Goal: Transaction & Acquisition: Purchase product/service

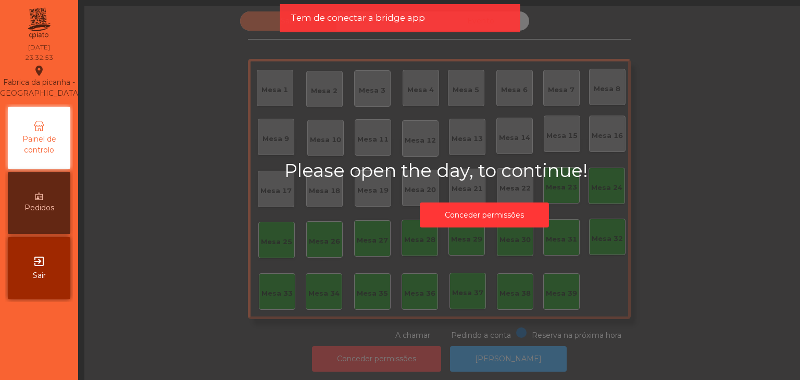
click at [41, 288] on div "exit_to_app Sair" at bounding box center [39, 268] width 63 height 63
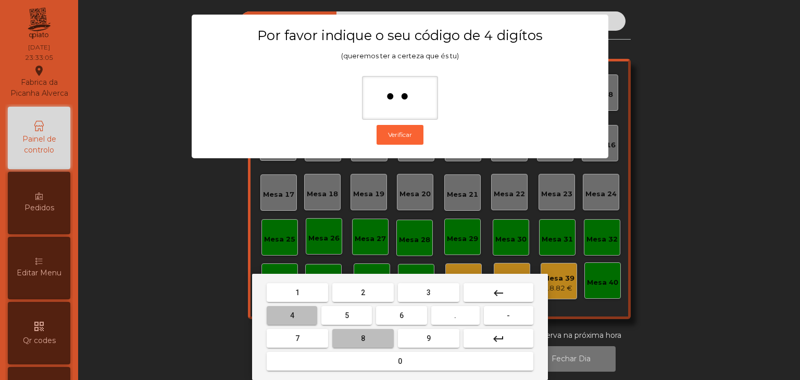
type input "***"
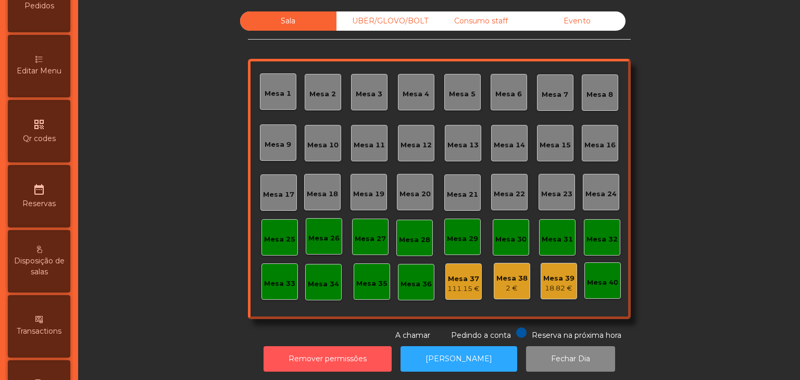
scroll to position [467, 0]
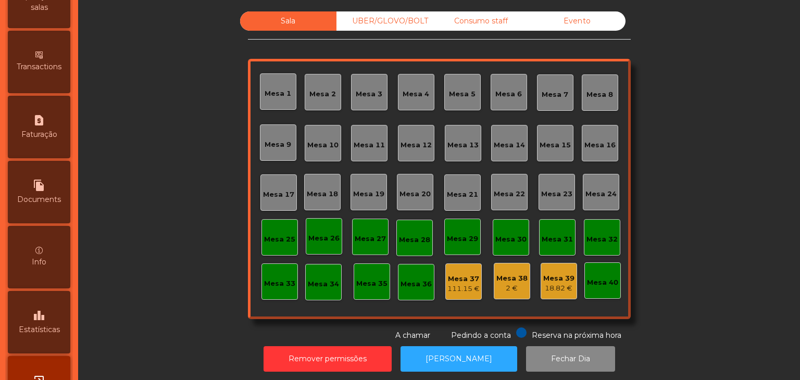
click at [56, 310] on div "leaderboard Estatísticas" at bounding box center [39, 322] width 63 height 63
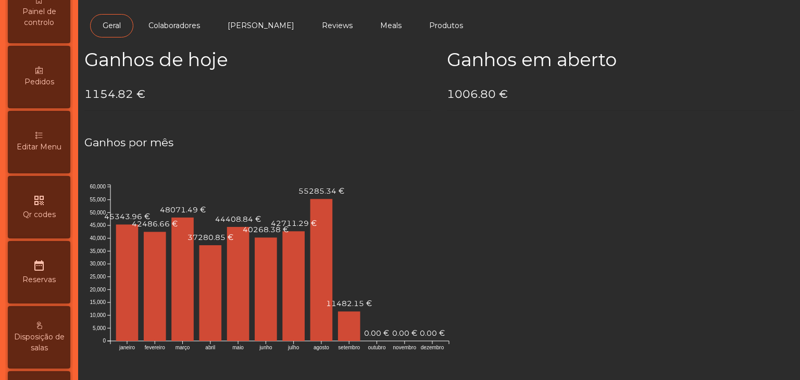
scroll to position [124, 0]
drag, startPoint x: 8, startPoint y: 91, endPoint x: 0, endPoint y: 48, distance: 44.0
click at [0, 48] on nav "Fabrica da Picanha Alverca location_on [DATE] 23:33:23 Painel de controlo Pedid…" at bounding box center [39, 190] width 78 height 380
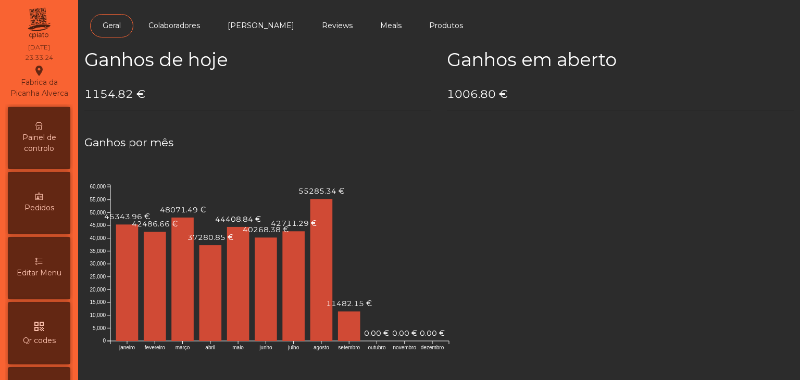
click at [44, 126] on div "Painel de controlo" at bounding box center [39, 138] width 63 height 63
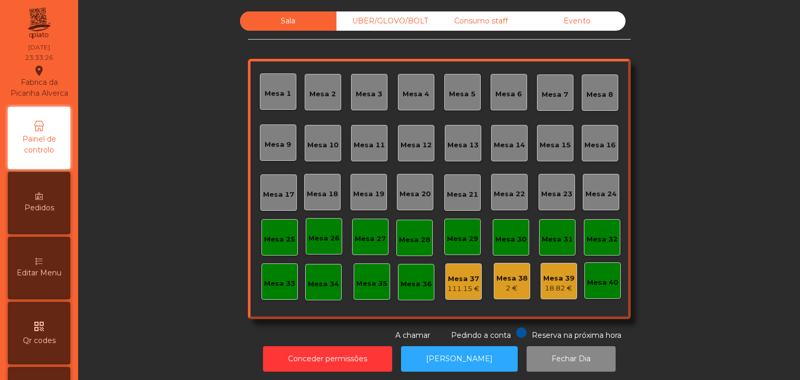
click at [583, 24] on div "Evento" at bounding box center [577, 20] width 96 height 19
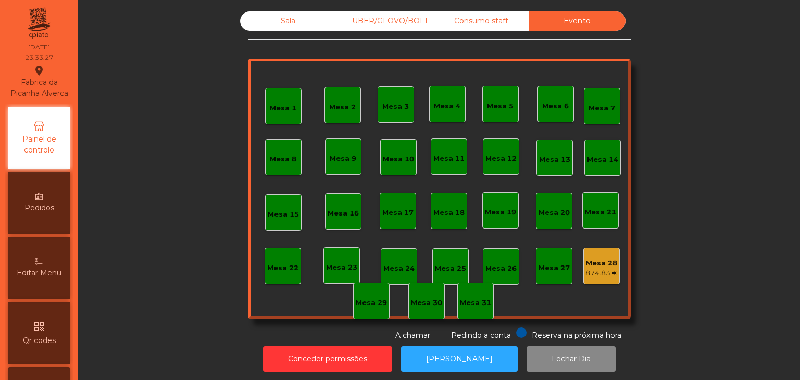
click at [613, 263] on div "Mesa 28" at bounding box center [602, 263] width 32 height 10
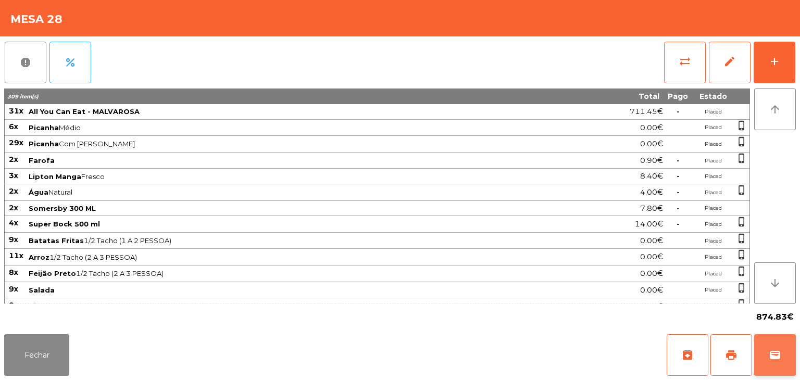
click at [766, 360] on button "wallet" at bounding box center [775, 356] width 42 height 42
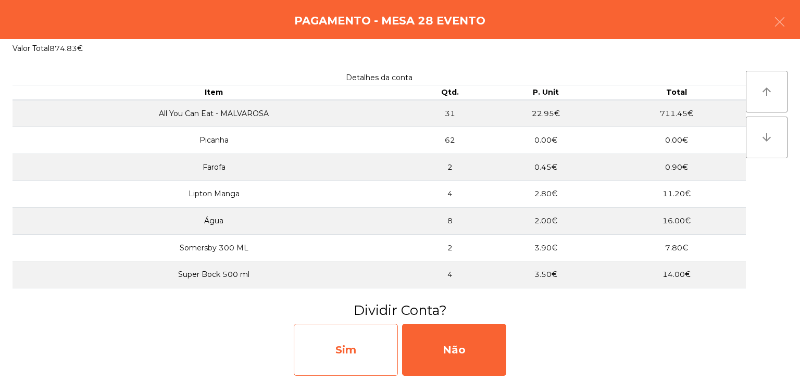
click at [377, 342] on div "Sim" at bounding box center [346, 350] width 104 height 52
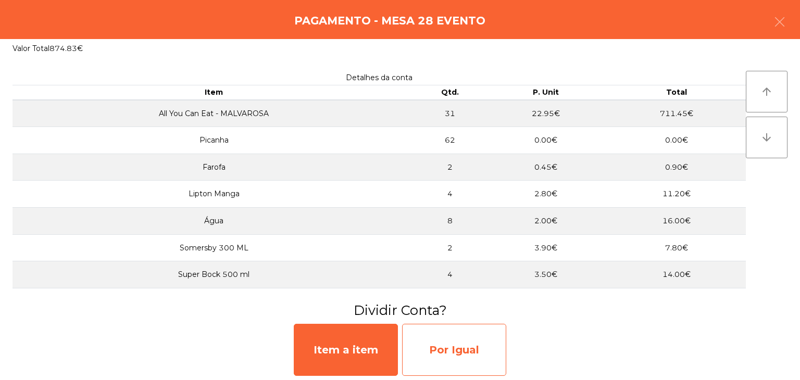
click at [466, 352] on div "Por Igual" at bounding box center [454, 350] width 104 height 52
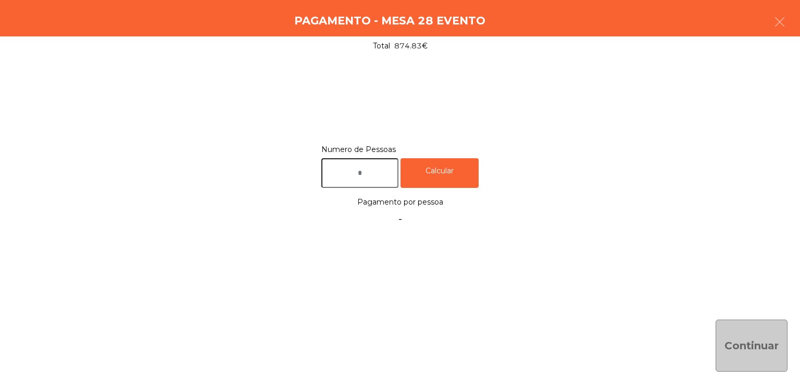
click at [373, 176] on input "text" at bounding box center [359, 173] width 77 height 30
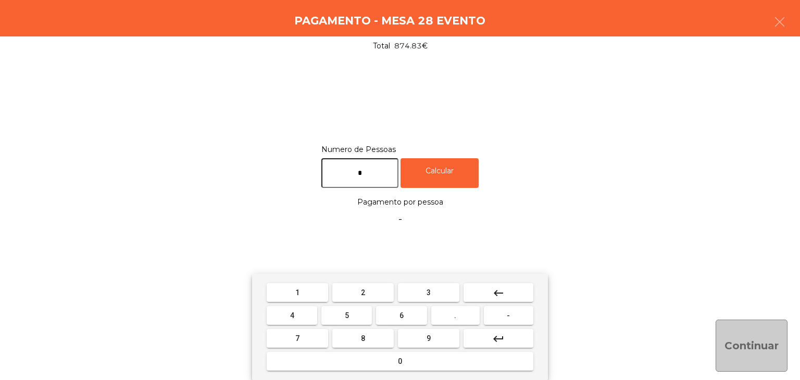
type input "*"
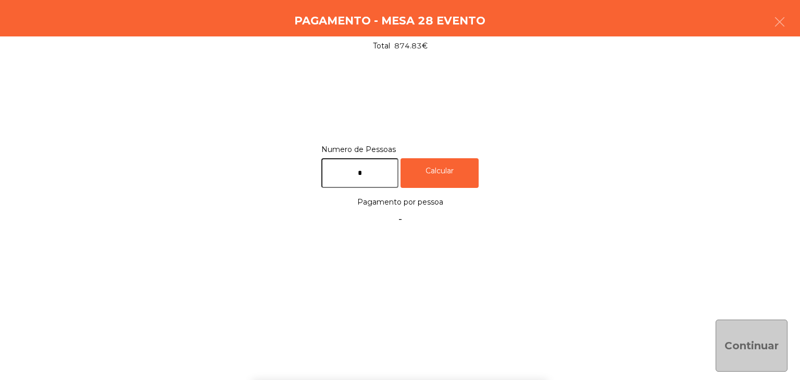
click at [455, 190] on div "Numero de Pessoas * Calcular Pagamento por pessoa -" at bounding box center [400, 186] width 775 height 86
click at [451, 182] on div "Calcular" at bounding box center [440, 173] width 78 height 30
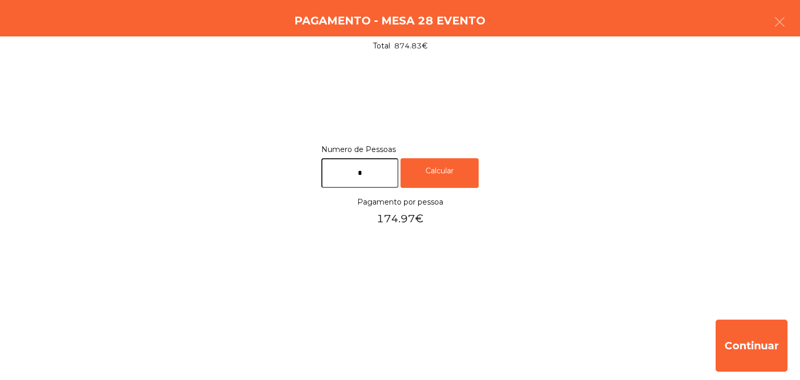
click at [711, 341] on div "Continuar" at bounding box center [400, 346] width 800 height 69
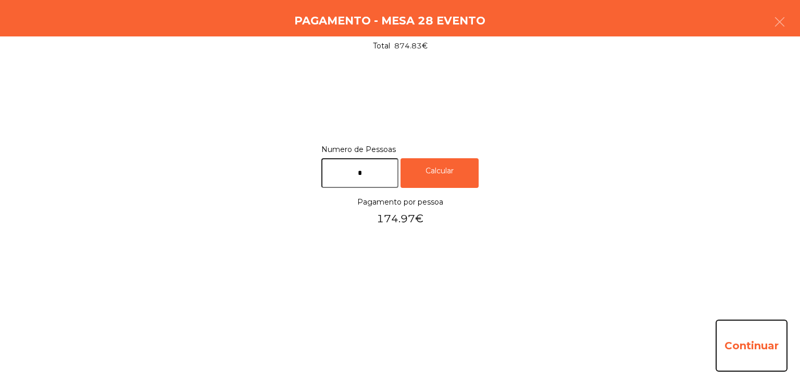
click at [736, 349] on button "Continuar" at bounding box center [752, 346] width 72 height 52
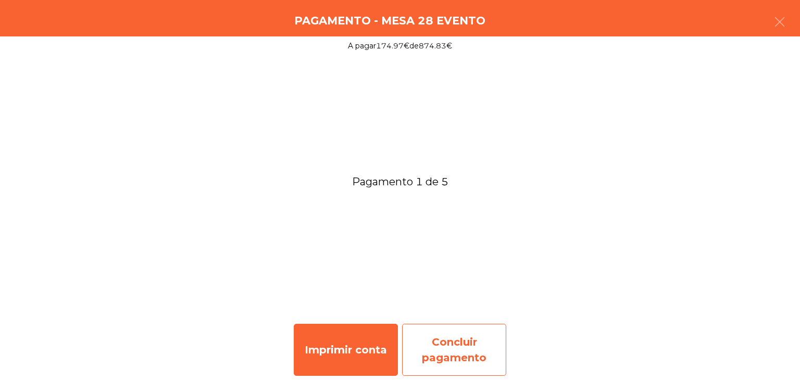
click at [464, 326] on div "Concluir pagamento" at bounding box center [454, 350] width 104 height 52
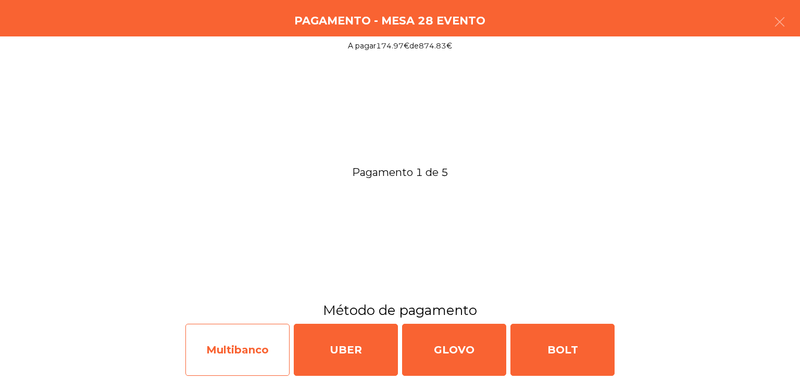
click at [236, 342] on div "Multibanco" at bounding box center [237, 350] width 104 height 52
select select "**"
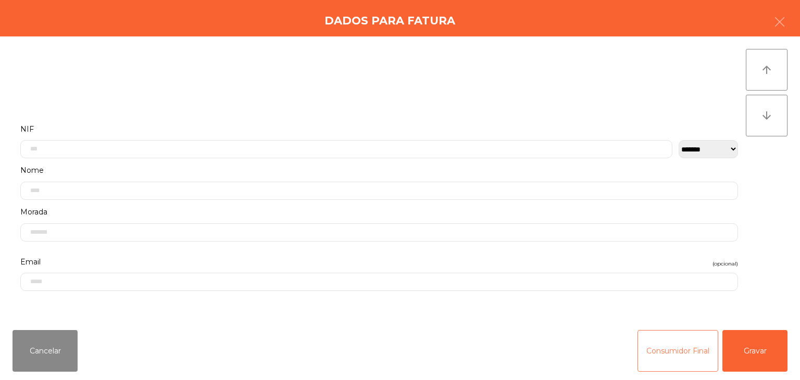
click at [689, 349] on button "Consumidor Final" at bounding box center [678, 351] width 81 height 42
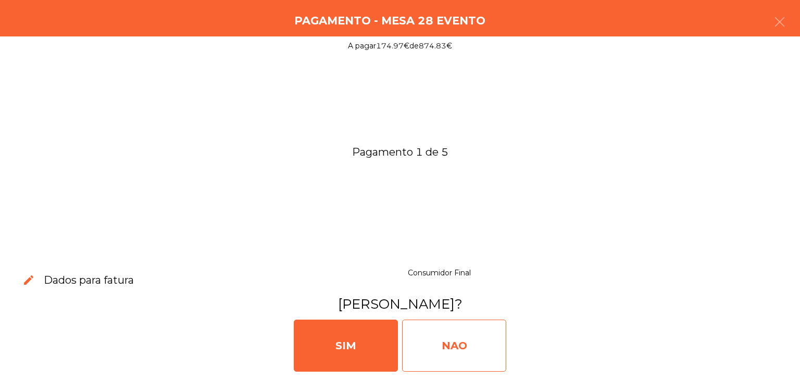
click at [496, 342] on div "NAO" at bounding box center [454, 346] width 104 height 52
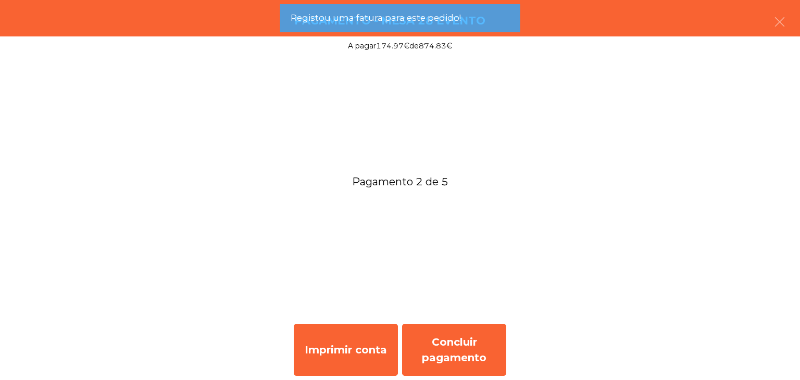
click at [496, 342] on div "Concluir pagamento" at bounding box center [454, 350] width 104 height 52
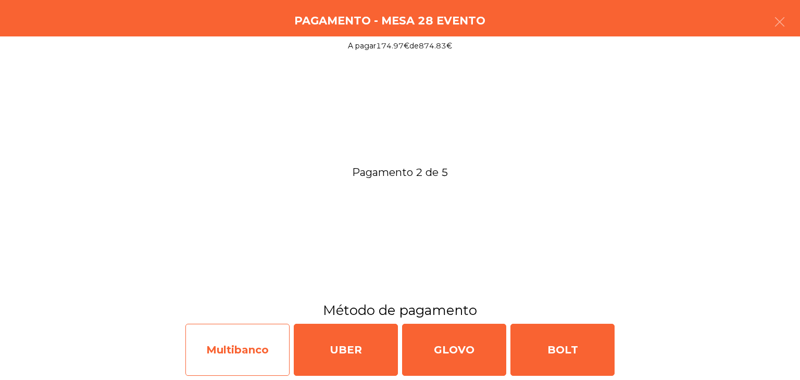
click at [188, 365] on div "Multibanco" at bounding box center [237, 350] width 104 height 52
select select "**"
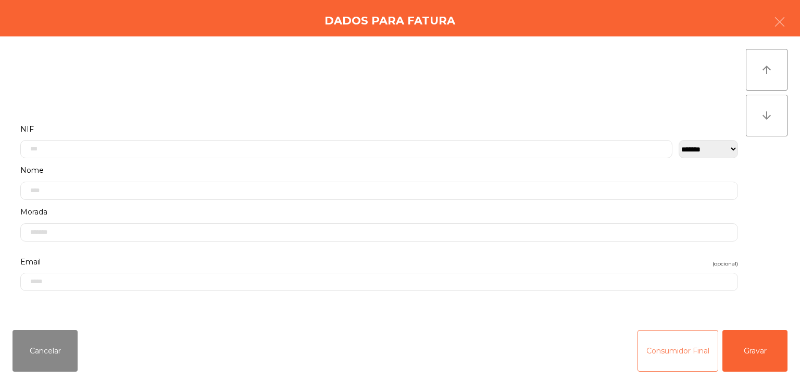
click at [647, 357] on button "Consumidor Final" at bounding box center [678, 351] width 81 height 42
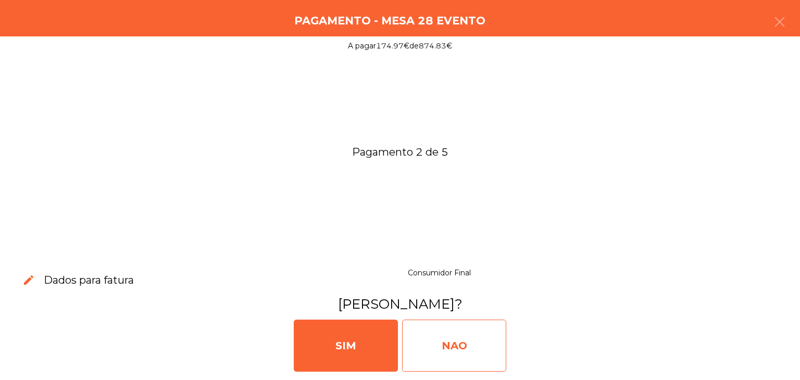
click at [485, 354] on div "NAO" at bounding box center [454, 346] width 104 height 52
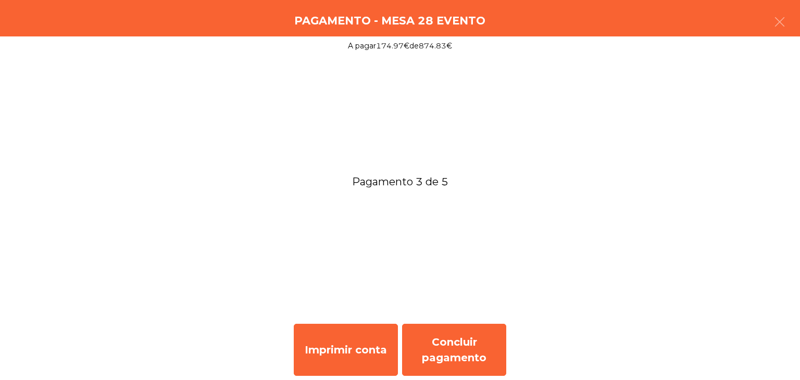
click at [485, 354] on div "Concluir pagamento" at bounding box center [454, 350] width 104 height 52
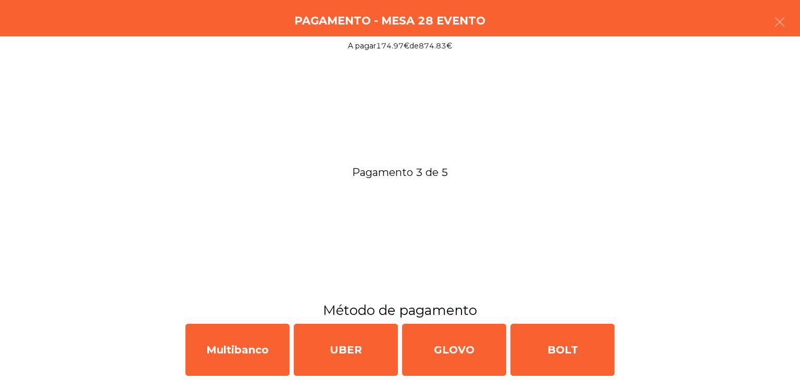
click at [256, 376] on div "Multibanco UBER GLOVO BOLT" at bounding box center [400, 350] width 800 height 60
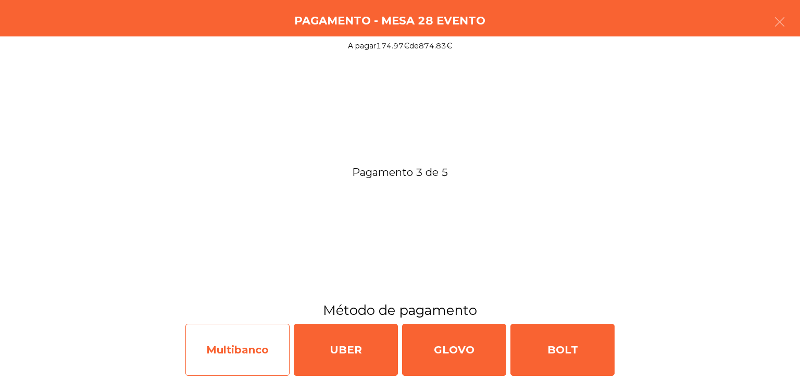
click at [255, 366] on div "Multibanco" at bounding box center [237, 350] width 104 height 52
select select "**"
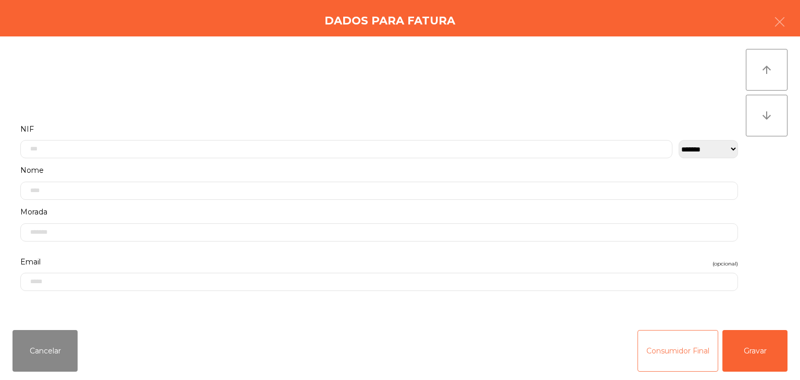
click at [645, 355] on button "Consumidor Final" at bounding box center [678, 351] width 81 height 42
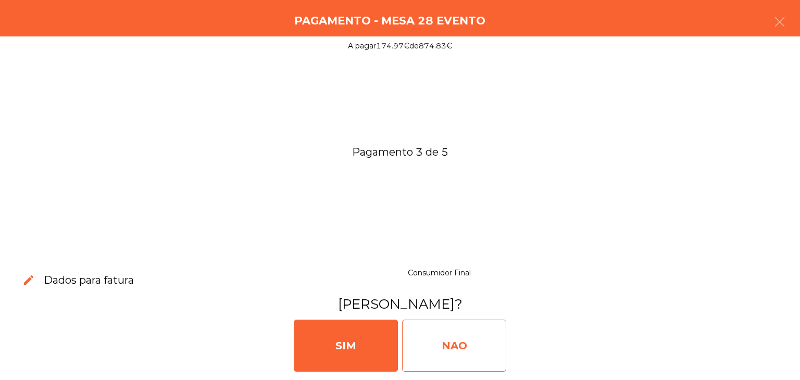
click at [487, 367] on div "NAO" at bounding box center [454, 346] width 104 height 52
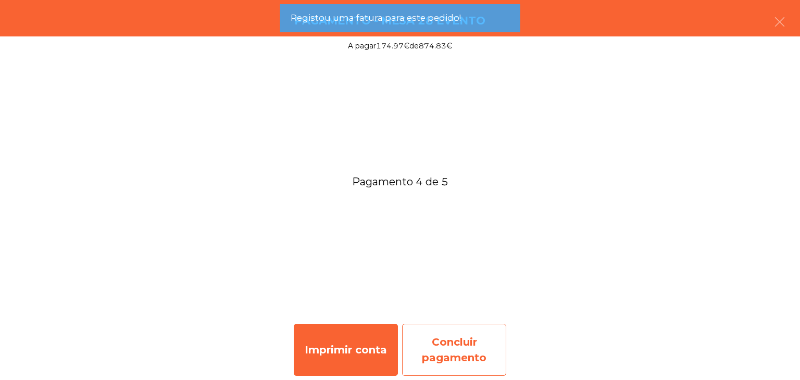
click at [465, 337] on div "Concluir pagamento" at bounding box center [454, 350] width 104 height 52
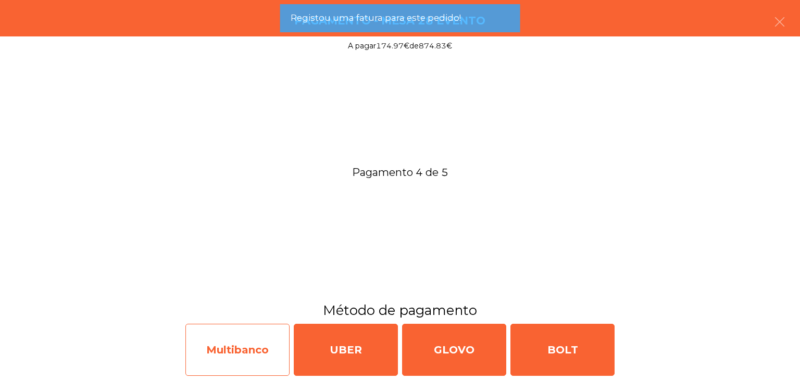
click at [264, 353] on div "Multibanco" at bounding box center [237, 350] width 104 height 52
select select "**"
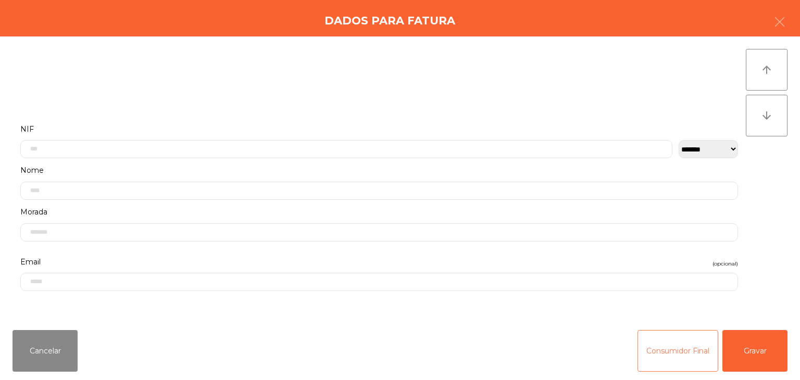
click at [685, 351] on button "Consumidor Final" at bounding box center [678, 351] width 81 height 42
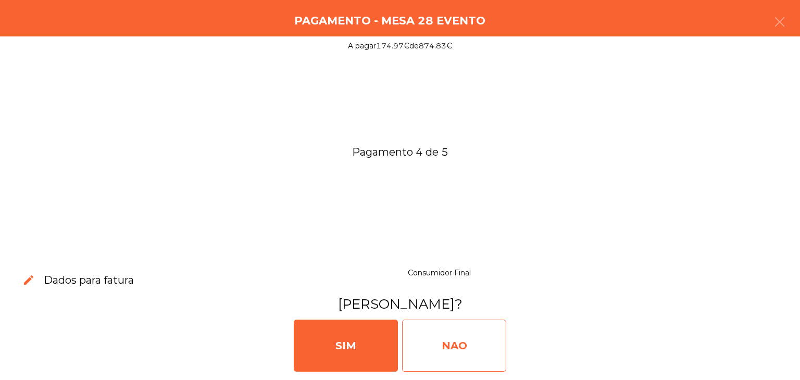
click at [478, 351] on div "NAO" at bounding box center [454, 346] width 104 height 52
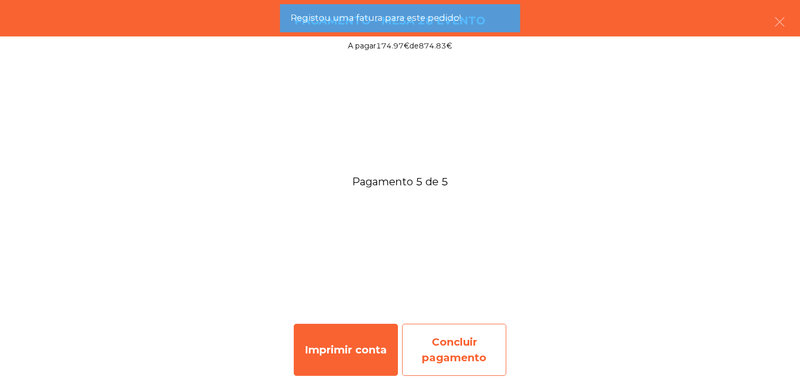
click at [441, 355] on div "Concluir pagamento" at bounding box center [454, 350] width 104 height 52
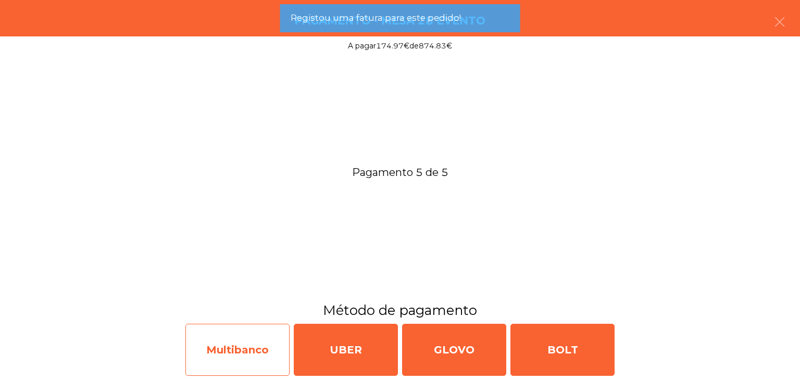
click at [260, 357] on div "Multibanco" at bounding box center [237, 350] width 104 height 52
select select "**"
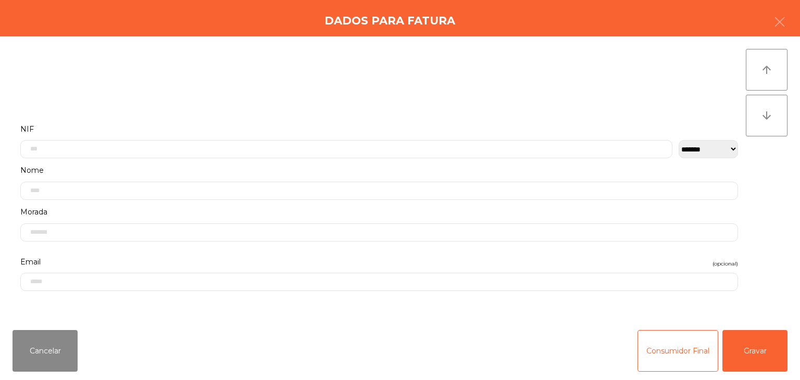
drag, startPoint x: 710, startPoint y: 367, endPoint x: 459, endPoint y: 350, distance: 251.3
click at [459, 350] on div "Cancelar Consumidor Final Gravar" at bounding box center [400, 351] width 800 height 58
click at [659, 363] on button "Consumidor Final" at bounding box center [678, 351] width 81 height 42
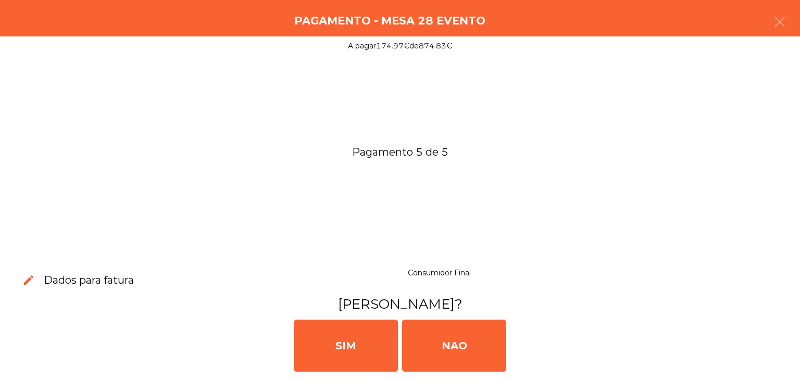
click at [513, 359] on div "[PERSON_NAME]" at bounding box center [400, 345] width 792 height 63
click at [508, 359] on div "[PERSON_NAME]" at bounding box center [400, 345] width 792 height 63
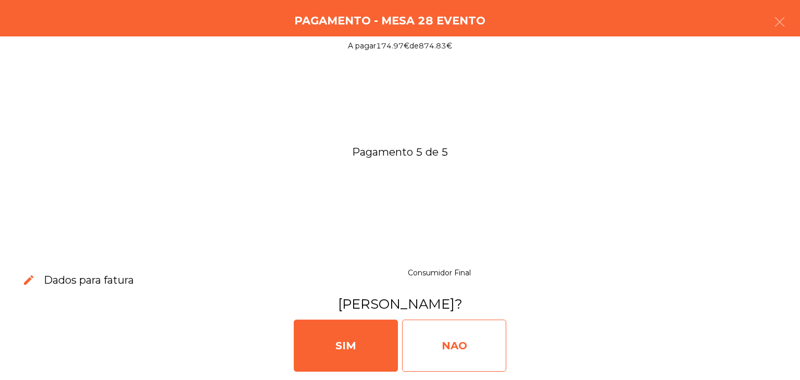
click at [494, 358] on div "NAO" at bounding box center [454, 346] width 104 height 52
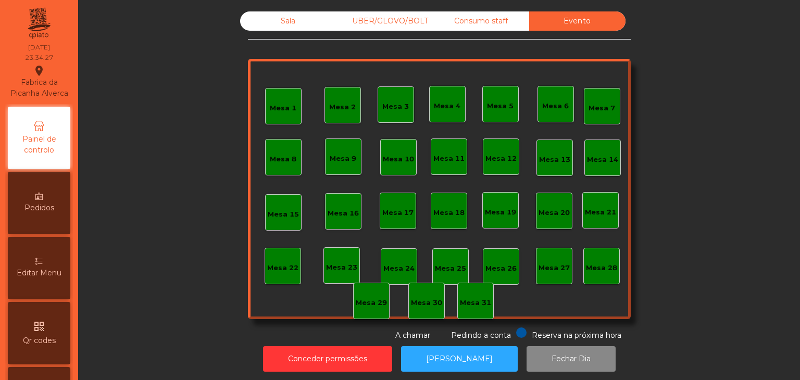
click at [472, 33] on div "Sala UBER/GLOVO/BOLT Consumo staff Evento [GEOGRAPHIC_DATA] 2 [GEOGRAPHIC_DATA]…" at bounding box center [439, 176] width 383 height 330
click at [476, 30] on div "Consumo staff" at bounding box center [481, 20] width 96 height 19
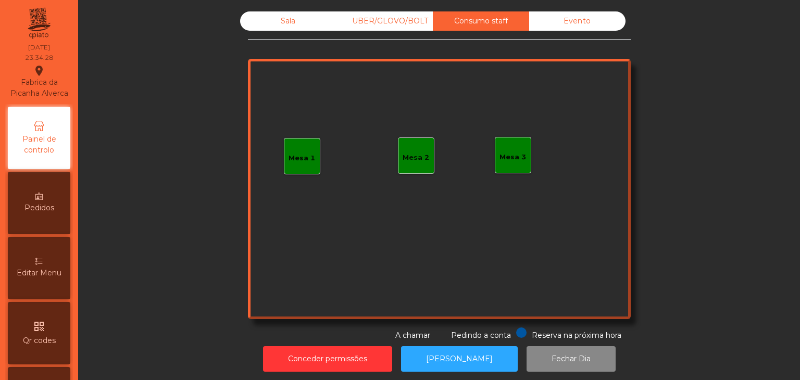
click at [393, 28] on div "UBER/GLOVO/BOLT" at bounding box center [385, 20] width 96 height 19
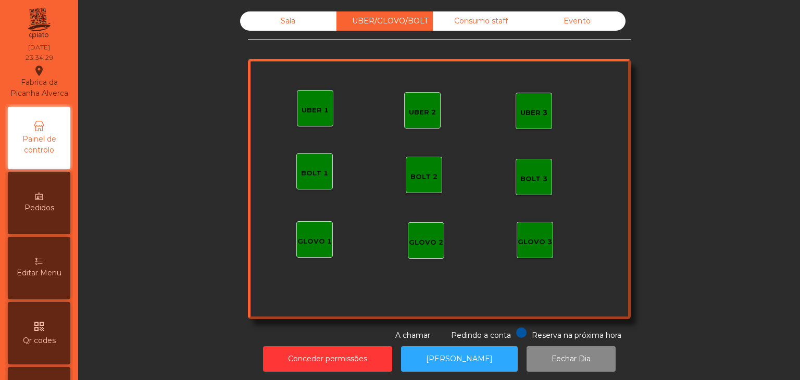
click at [262, 19] on div "Sala" at bounding box center [288, 20] width 96 height 19
